Goal: Entertainment & Leisure: Consume media (video, audio)

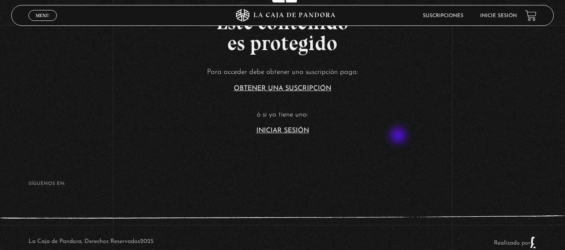
scroll to position [187, 0]
click at [295, 130] on link "Iniciar Sesión" at bounding box center [282, 131] width 53 height 7
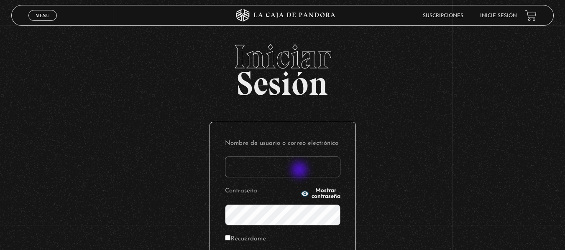
click at [300, 171] on input "Nombre de usuario o correo electrónico" at bounding box center [282, 167] width 115 height 21
type input "branzelpic@gmail.com"
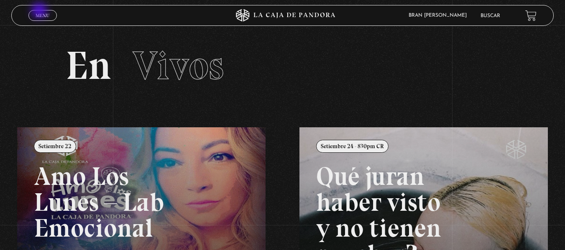
click at [40, 11] on link "Menu Cerrar" at bounding box center [42, 15] width 28 height 11
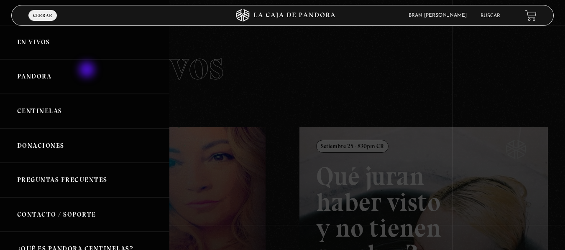
click at [88, 71] on link "Pandora" at bounding box center [84, 76] width 169 height 35
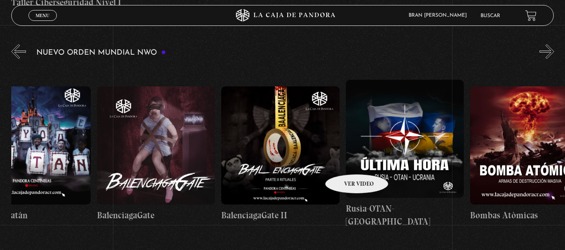
scroll to position [0, 5393]
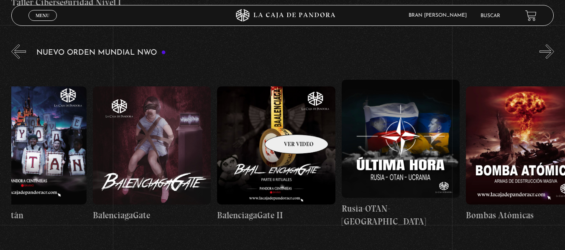
click at [286, 122] on figure at bounding box center [276, 146] width 118 height 118
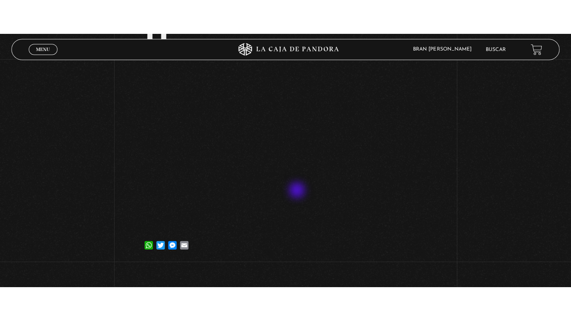
scroll to position [126, 0]
